Goal: Task Accomplishment & Management: Use online tool/utility

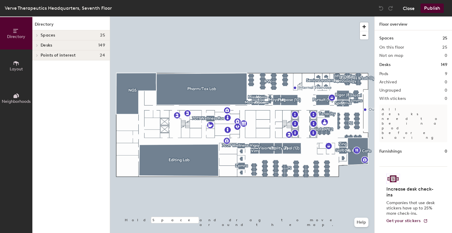
click at [411, 9] on button "Close" at bounding box center [409, 8] width 12 height 9
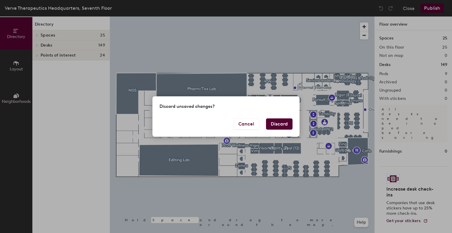
click at [275, 124] on button "Discard" at bounding box center [279, 123] width 26 height 11
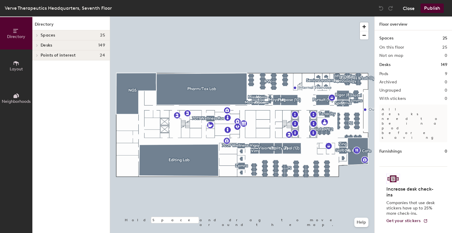
click at [411, 7] on button "Close" at bounding box center [409, 8] width 12 height 9
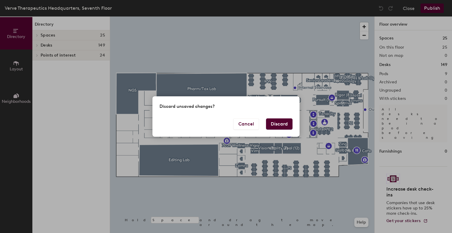
click at [277, 123] on button "Discard" at bounding box center [279, 123] width 26 height 11
